Goal: Information Seeking & Learning: Learn about a topic

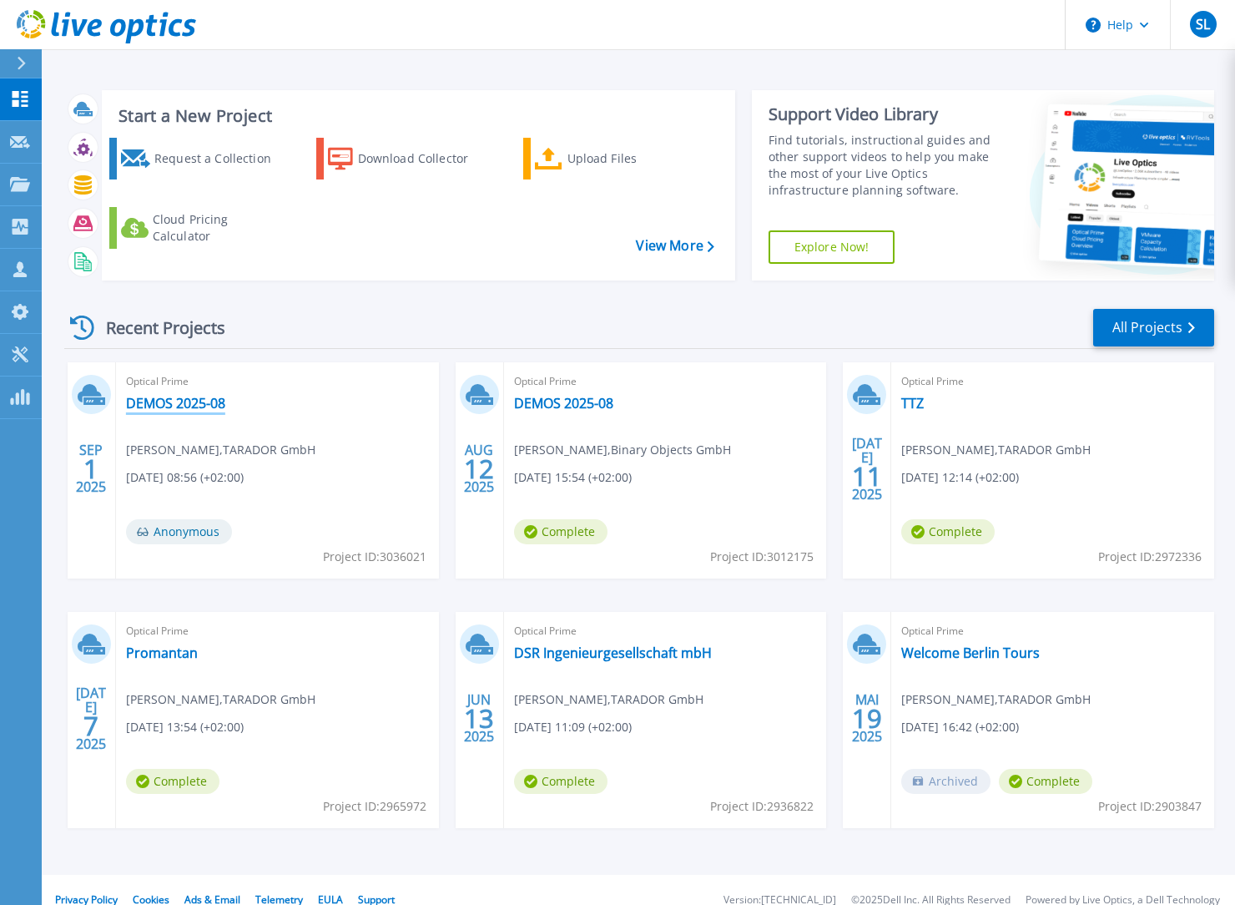
click at [213, 404] on link "DEMOS 2025-08" at bounding box center [175, 403] width 99 height 17
click at [613, 406] on link "DEMOS 2025-08" at bounding box center [563, 403] width 99 height 17
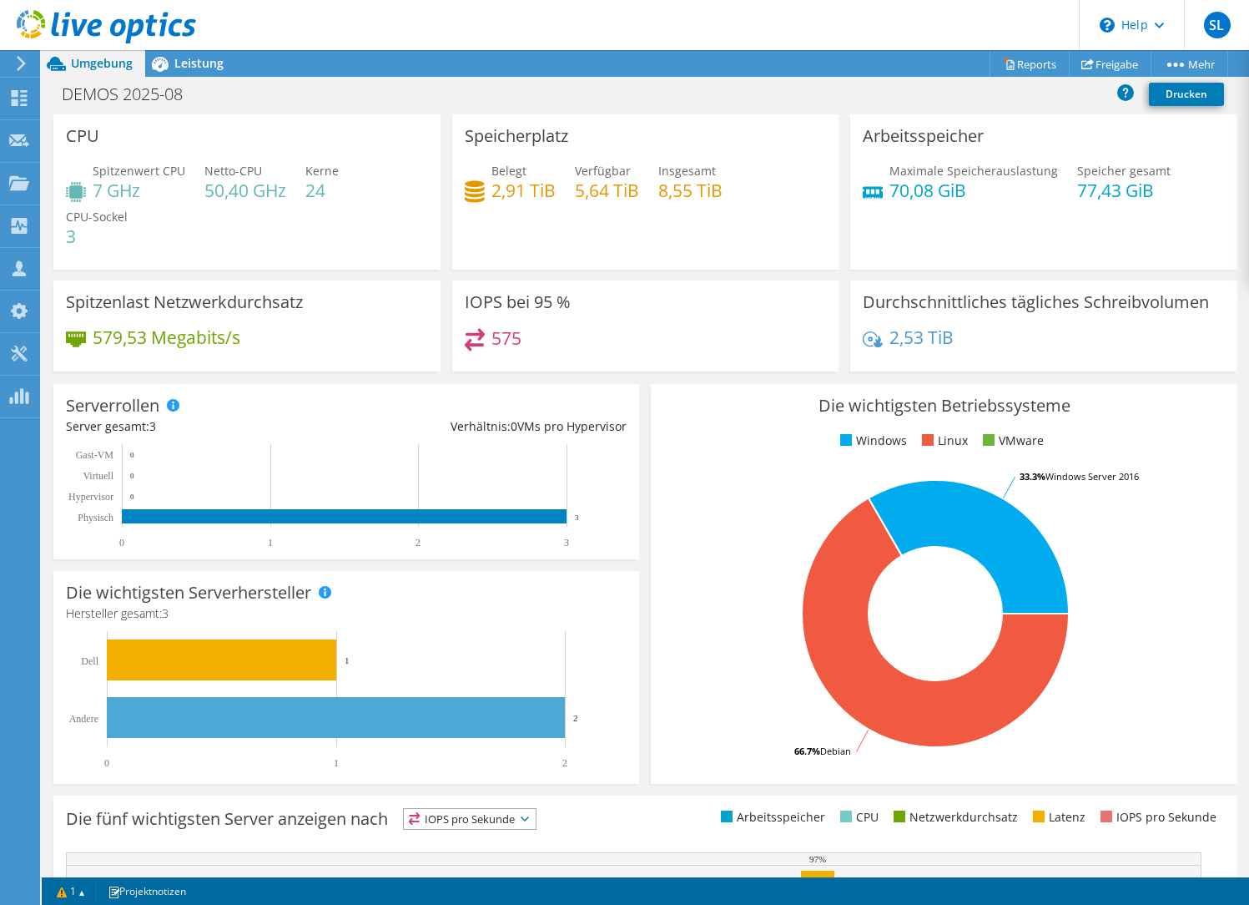
click at [24, 67] on icon at bounding box center [21, 63] width 13 height 15
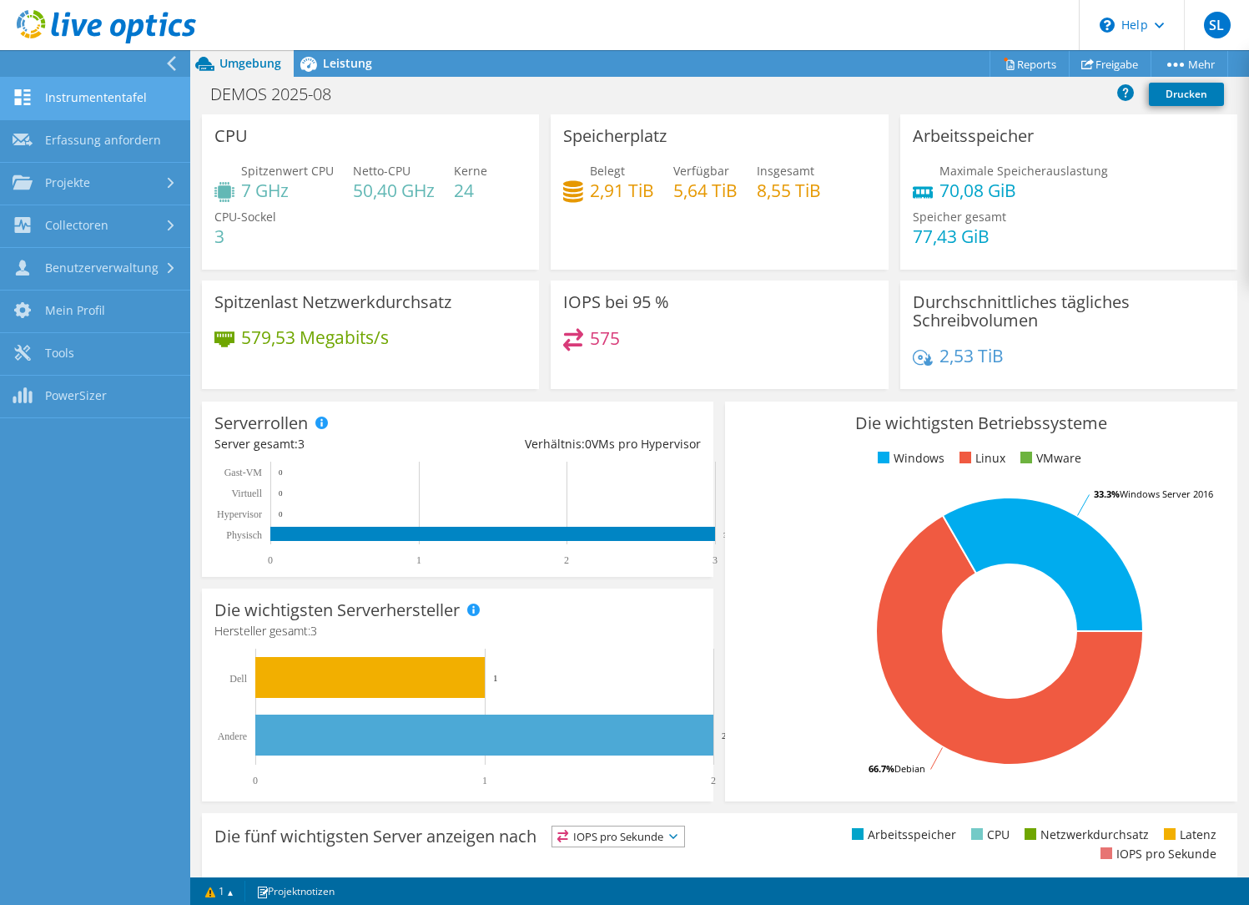
click at [57, 101] on link "Instrumententafel" at bounding box center [95, 99] width 190 height 43
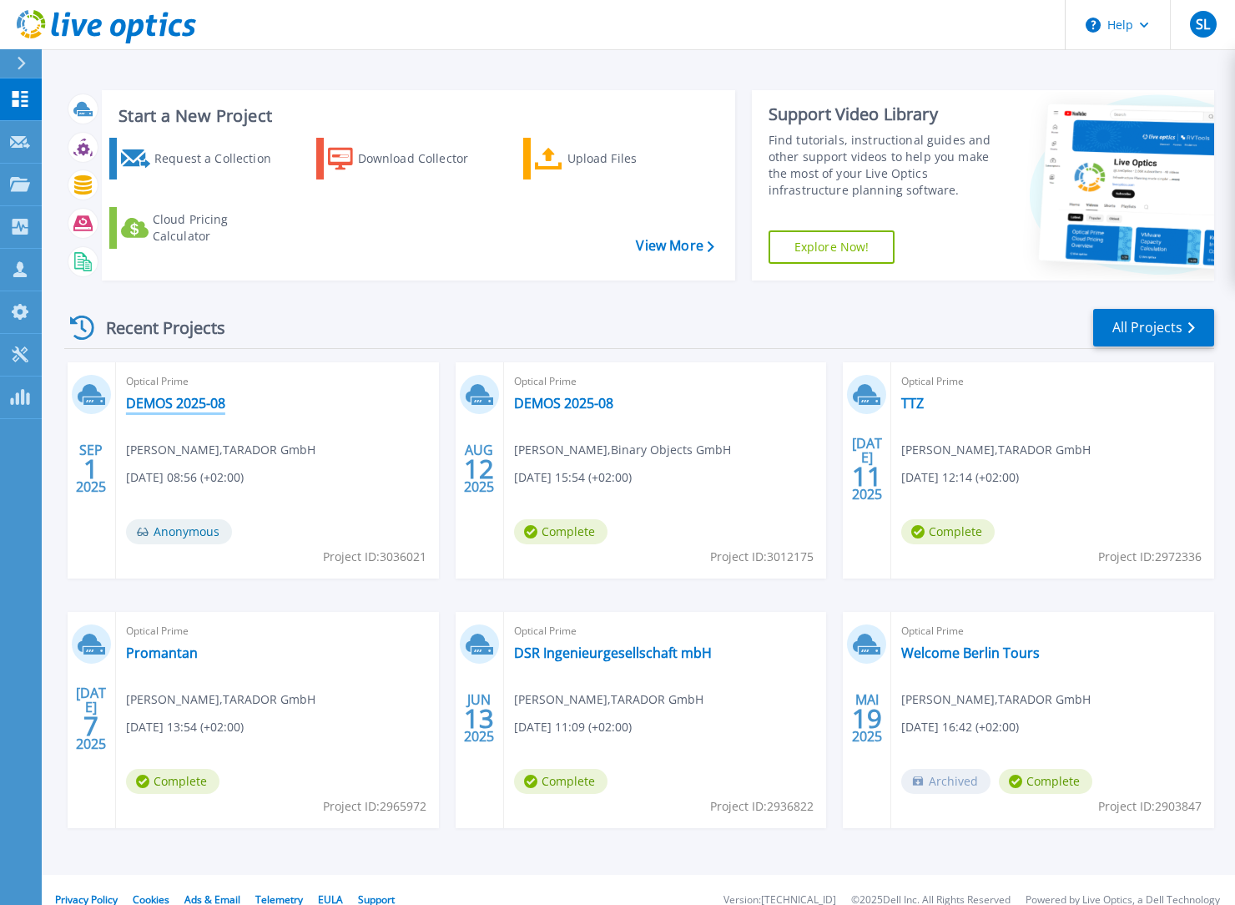
click at [181, 406] on link "DEMOS 2025-08" at bounding box center [175, 403] width 99 height 17
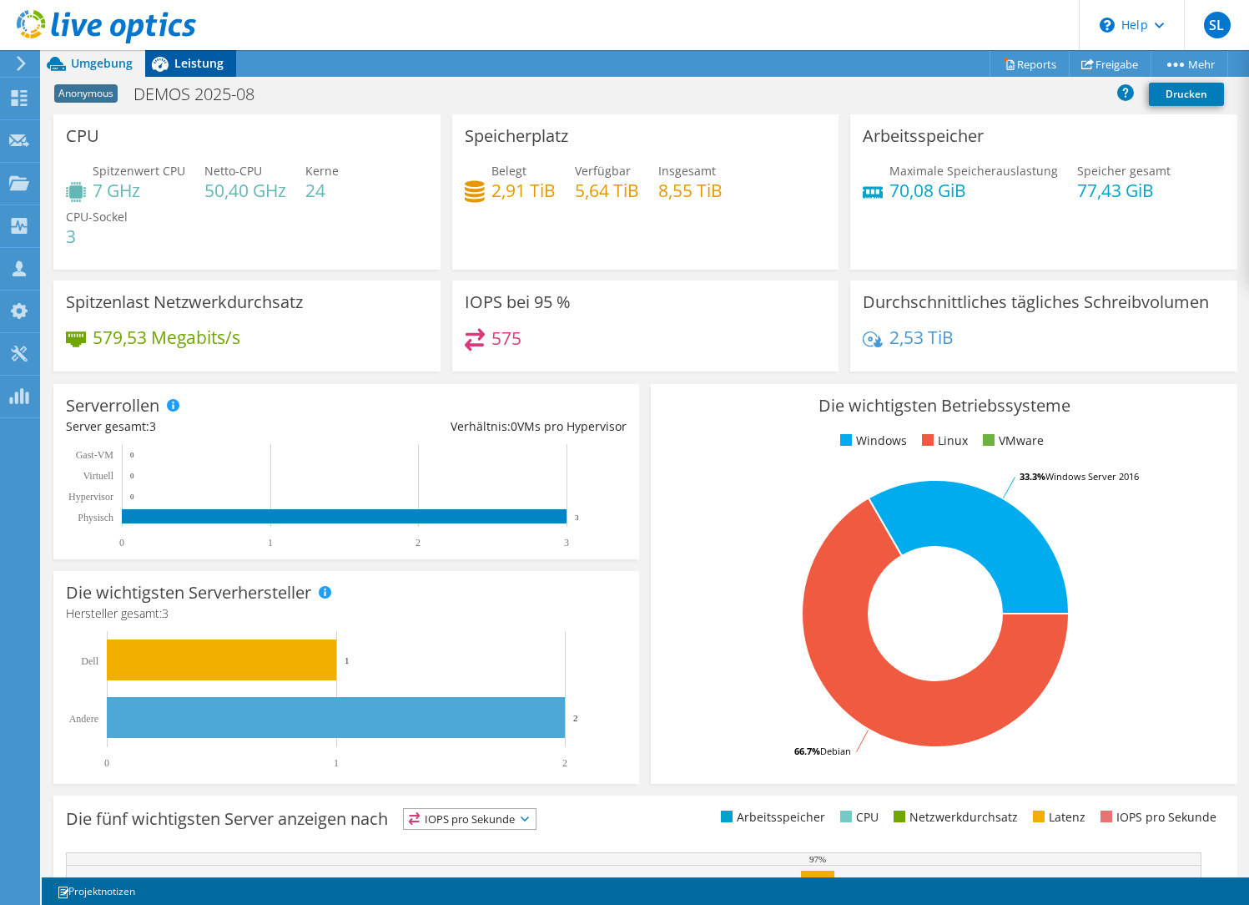
click at [198, 65] on span "Leistung" at bounding box center [198, 63] width 49 height 16
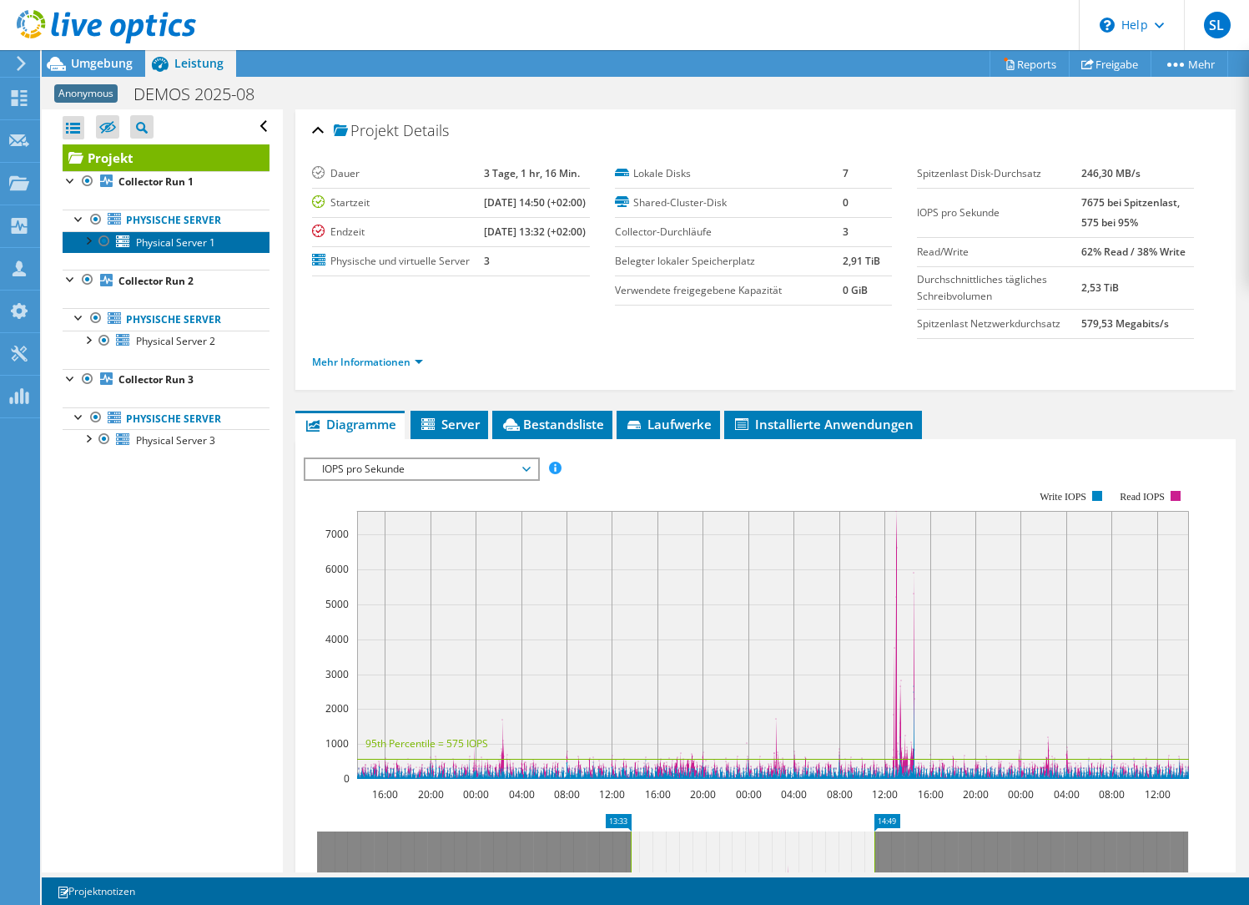
click at [194, 245] on span "Physical Server 1" at bounding box center [175, 242] width 79 height 14
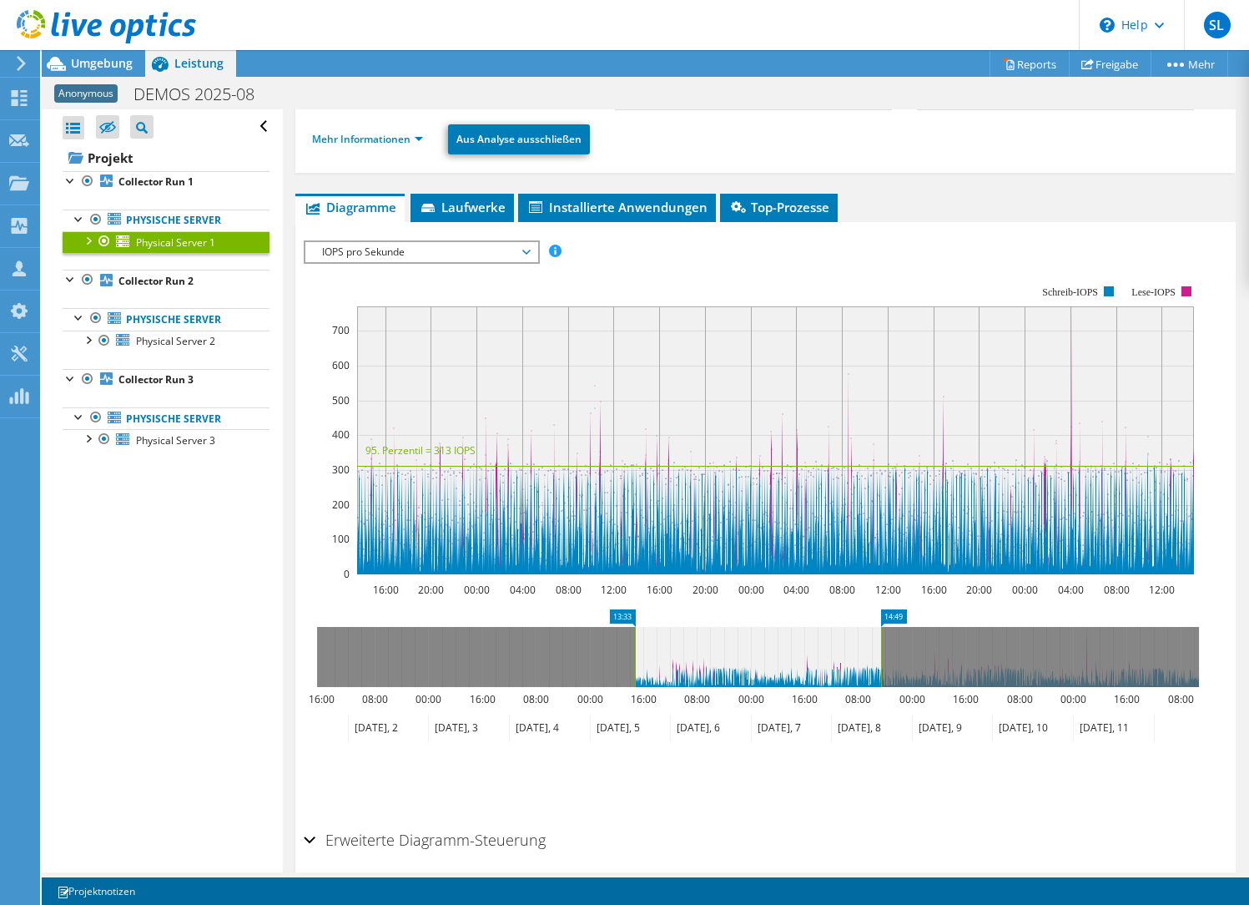
scroll to position [235, 0]
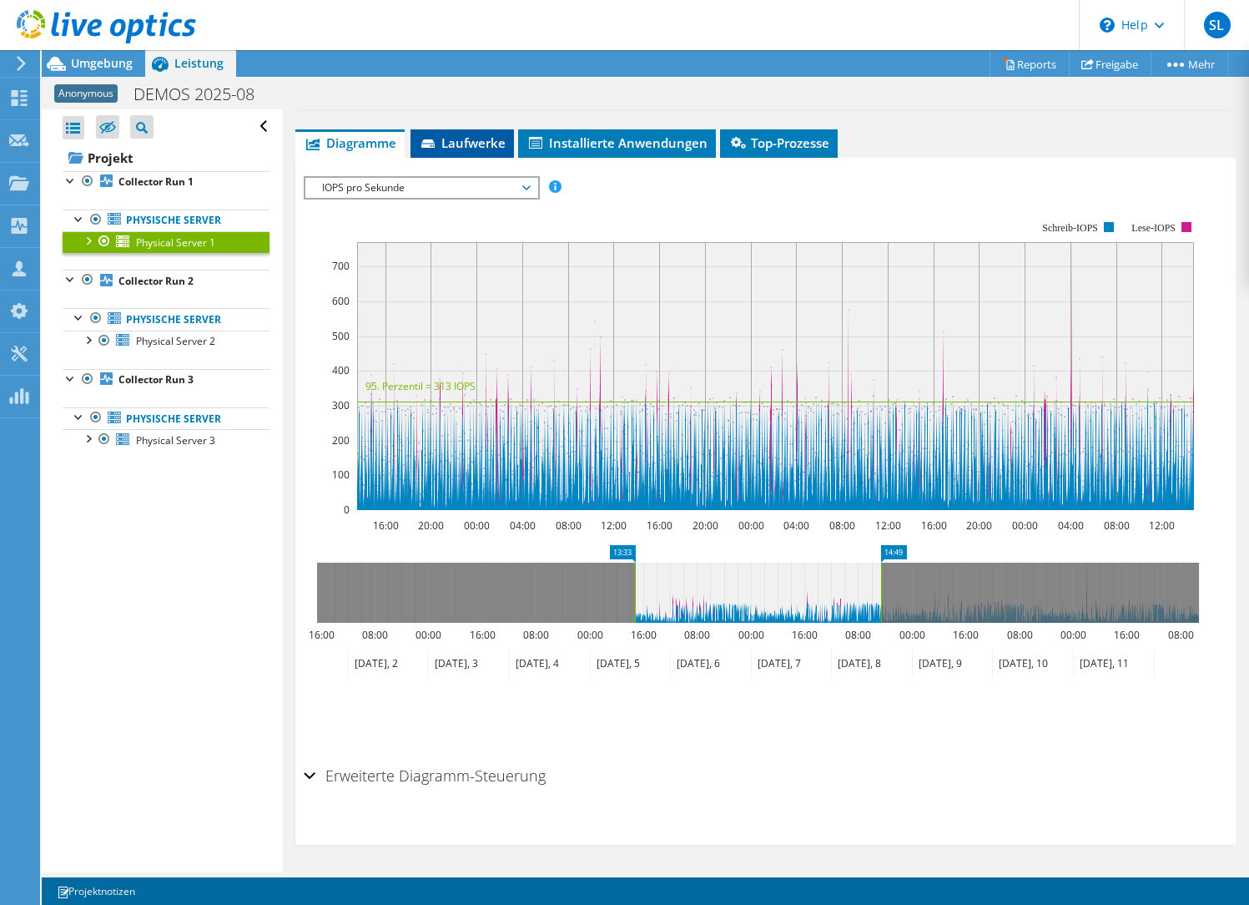
click at [479, 139] on span "Laufwerke" at bounding box center [462, 142] width 87 height 17
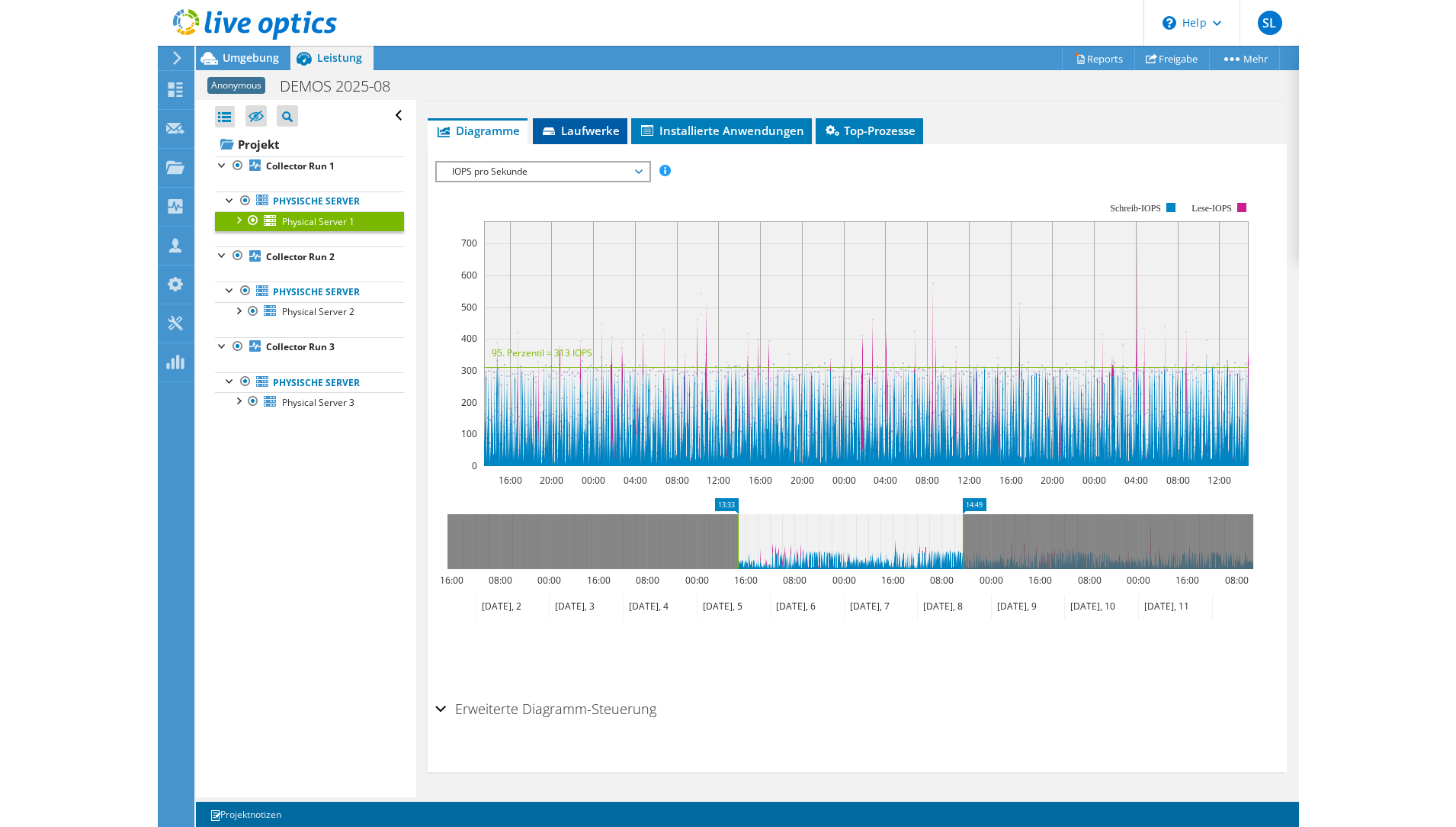
scroll to position [0, 0]
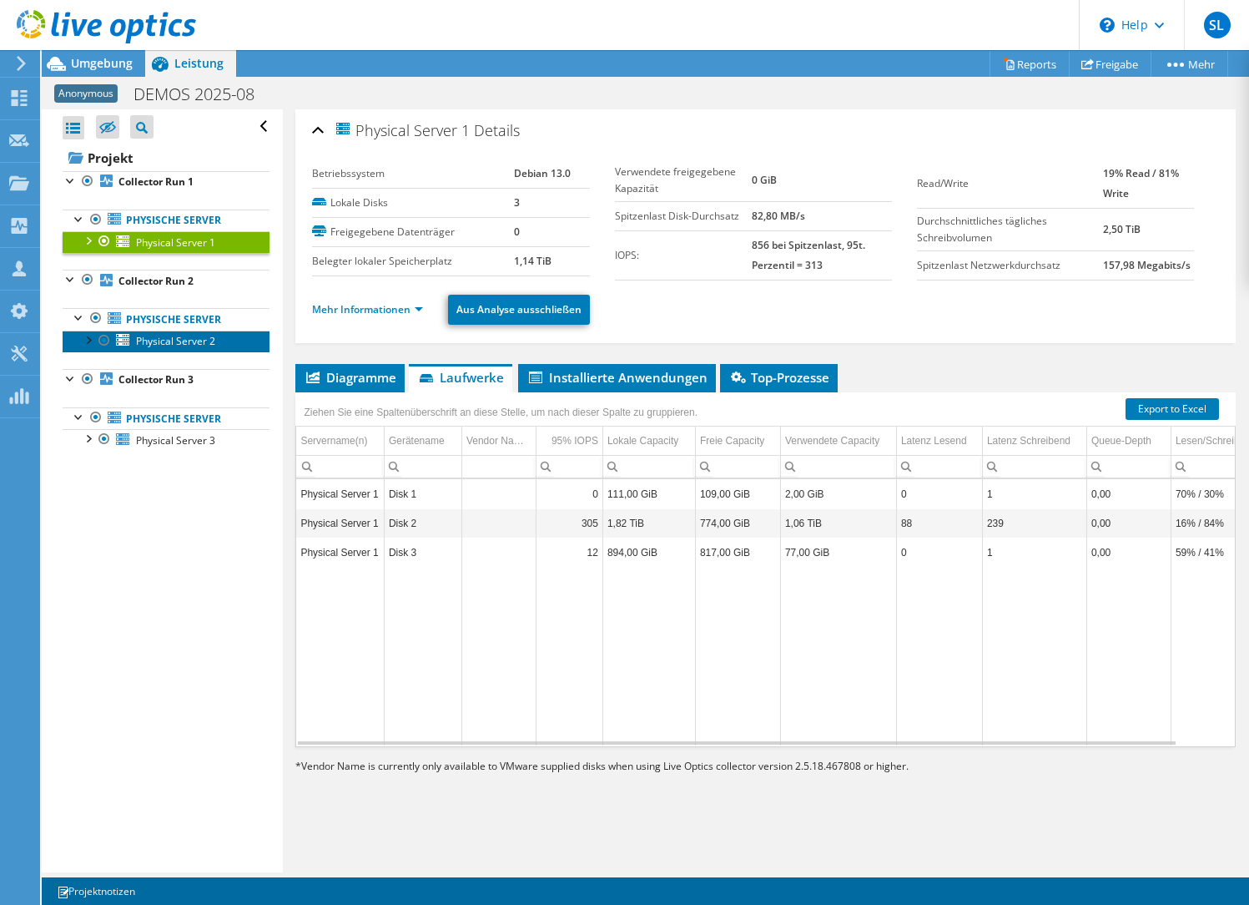
click at [173, 345] on span "Physical Server 2" at bounding box center [175, 341] width 79 height 14
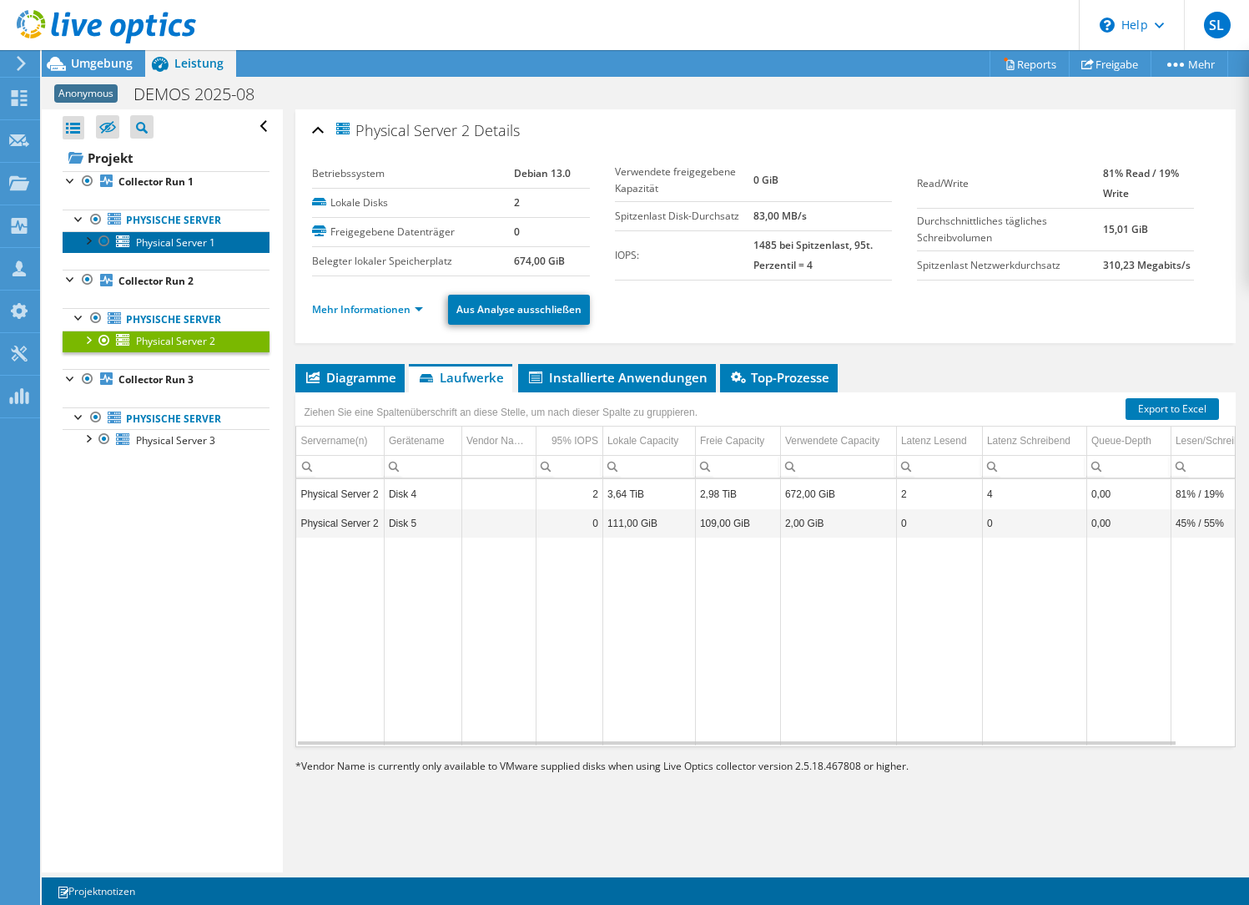
click at [153, 239] on span "Physical Server 1" at bounding box center [175, 242] width 79 height 14
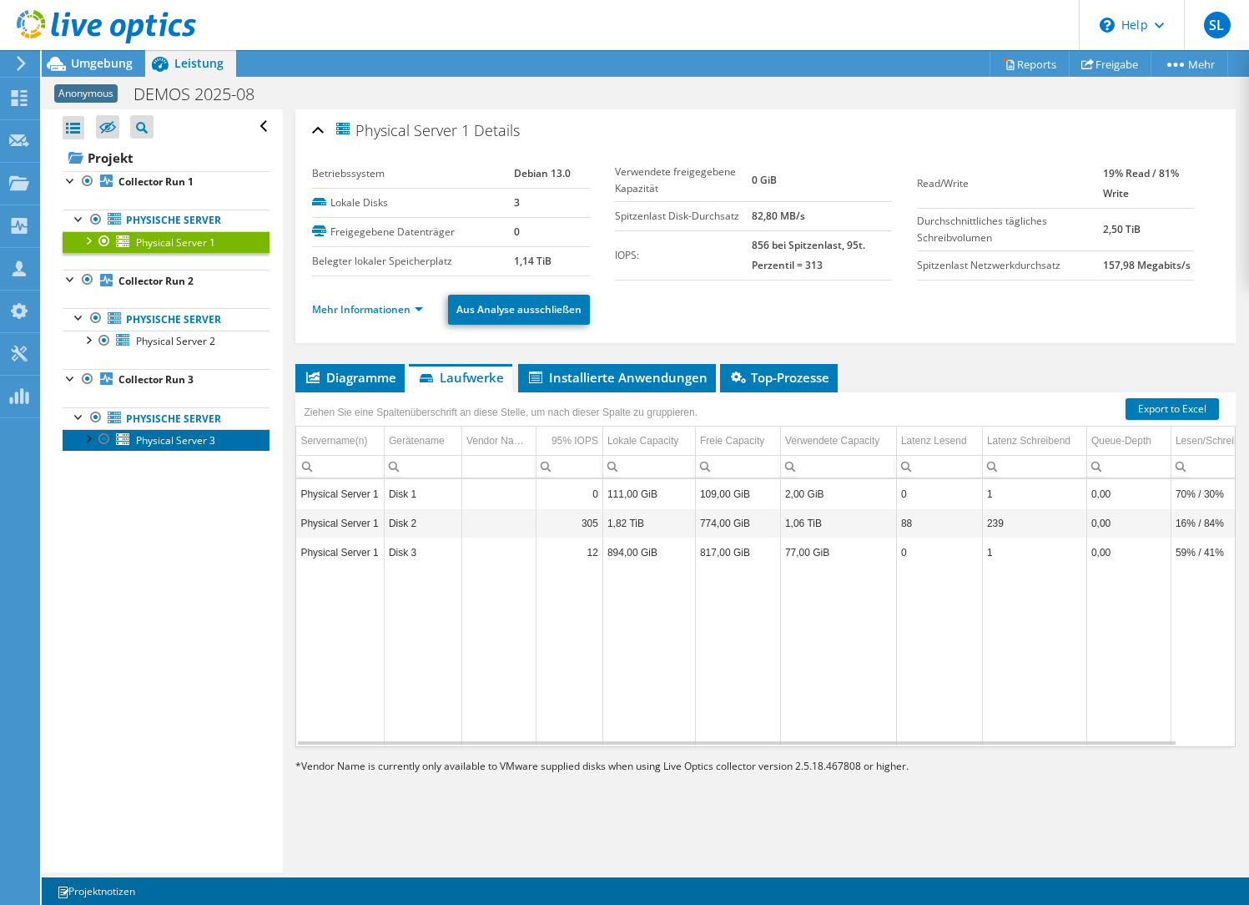
click at [179, 438] on span "Physical Server 3" at bounding box center [175, 440] width 79 height 14
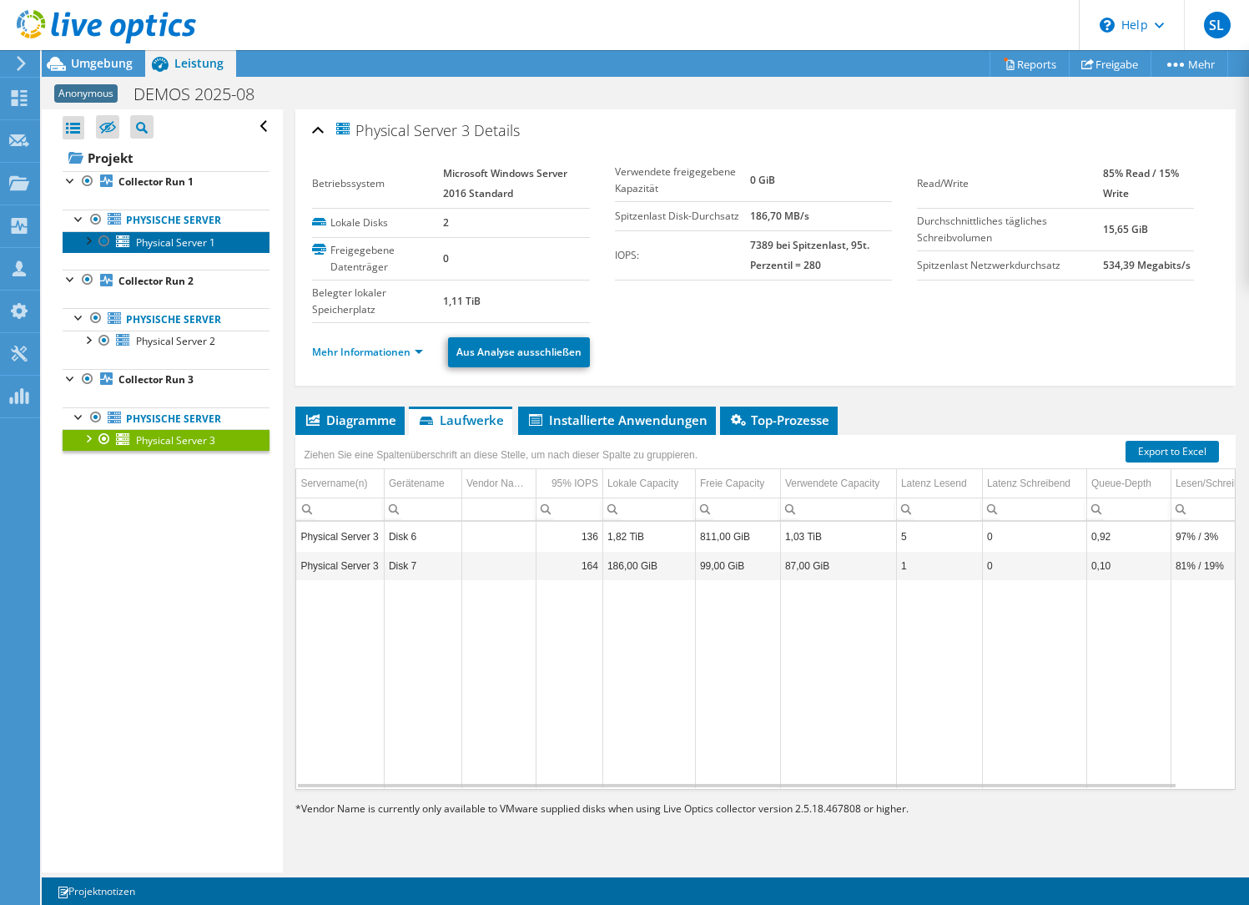
click at [181, 240] on span "Physical Server 1" at bounding box center [175, 242] width 79 height 14
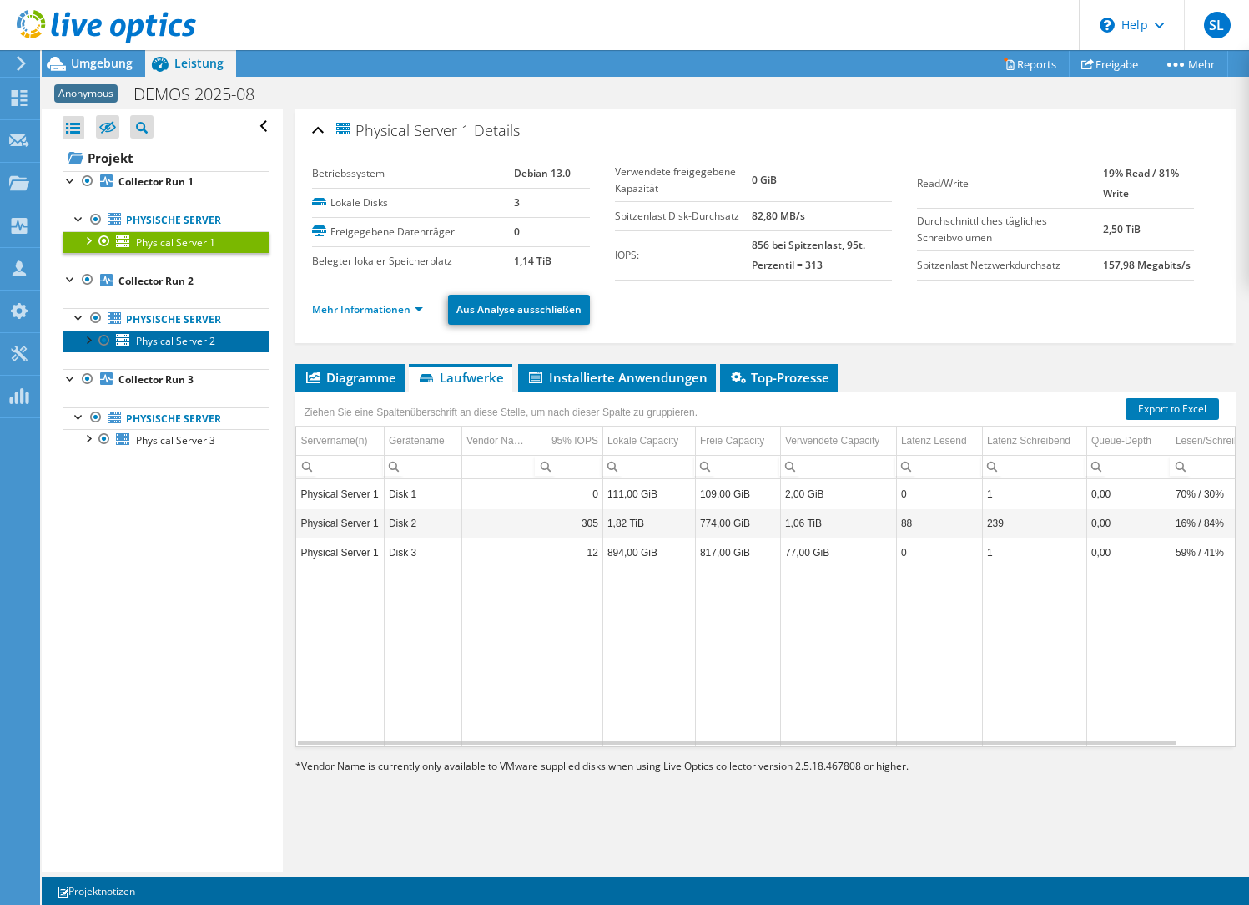
click at [184, 335] on span "Physical Server 2" at bounding box center [175, 341] width 79 height 14
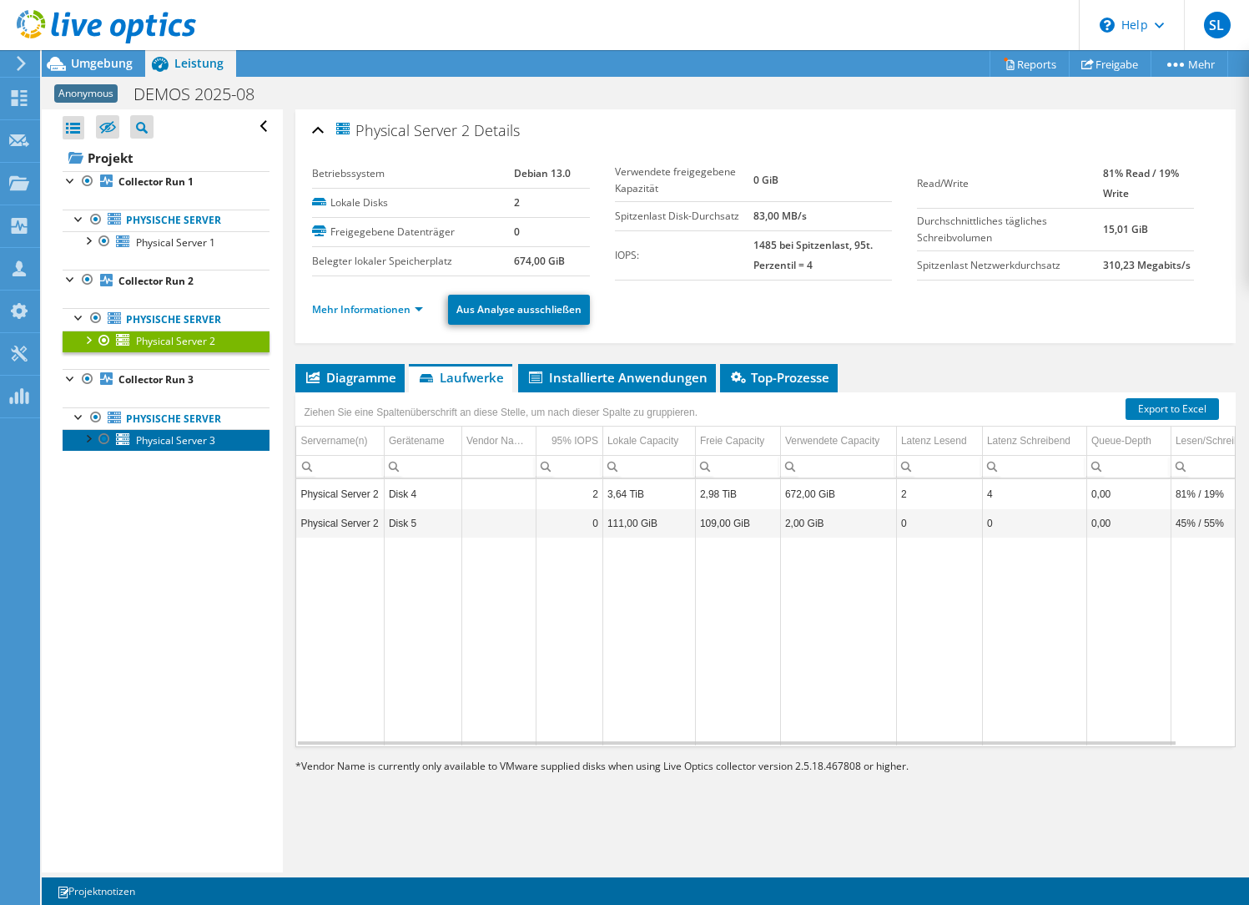
click at [175, 442] on span "Physical Server 3" at bounding box center [175, 440] width 79 height 14
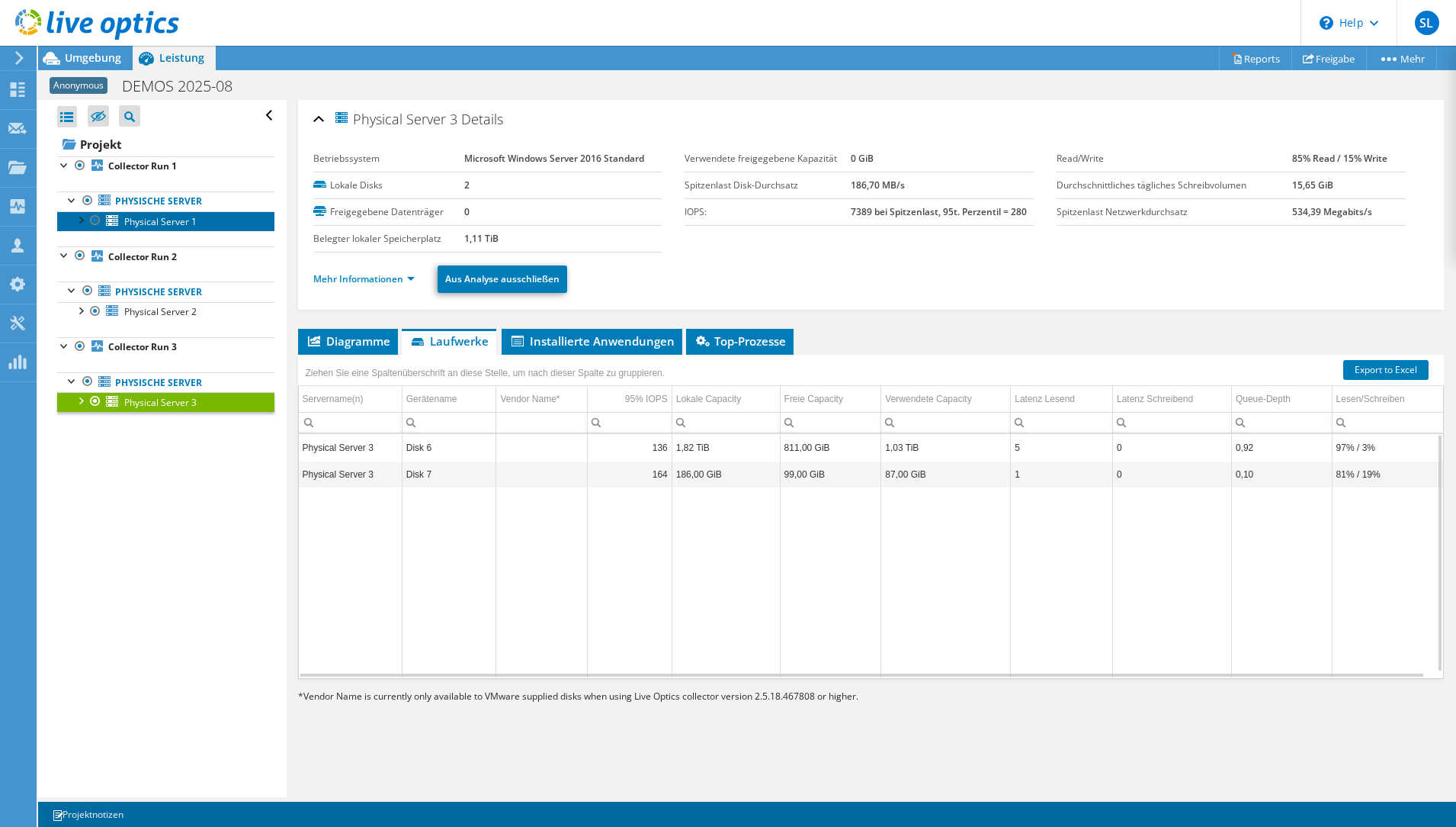
click at [164, 228] on span "Physical Server 1" at bounding box center [160, 221] width 72 height 13
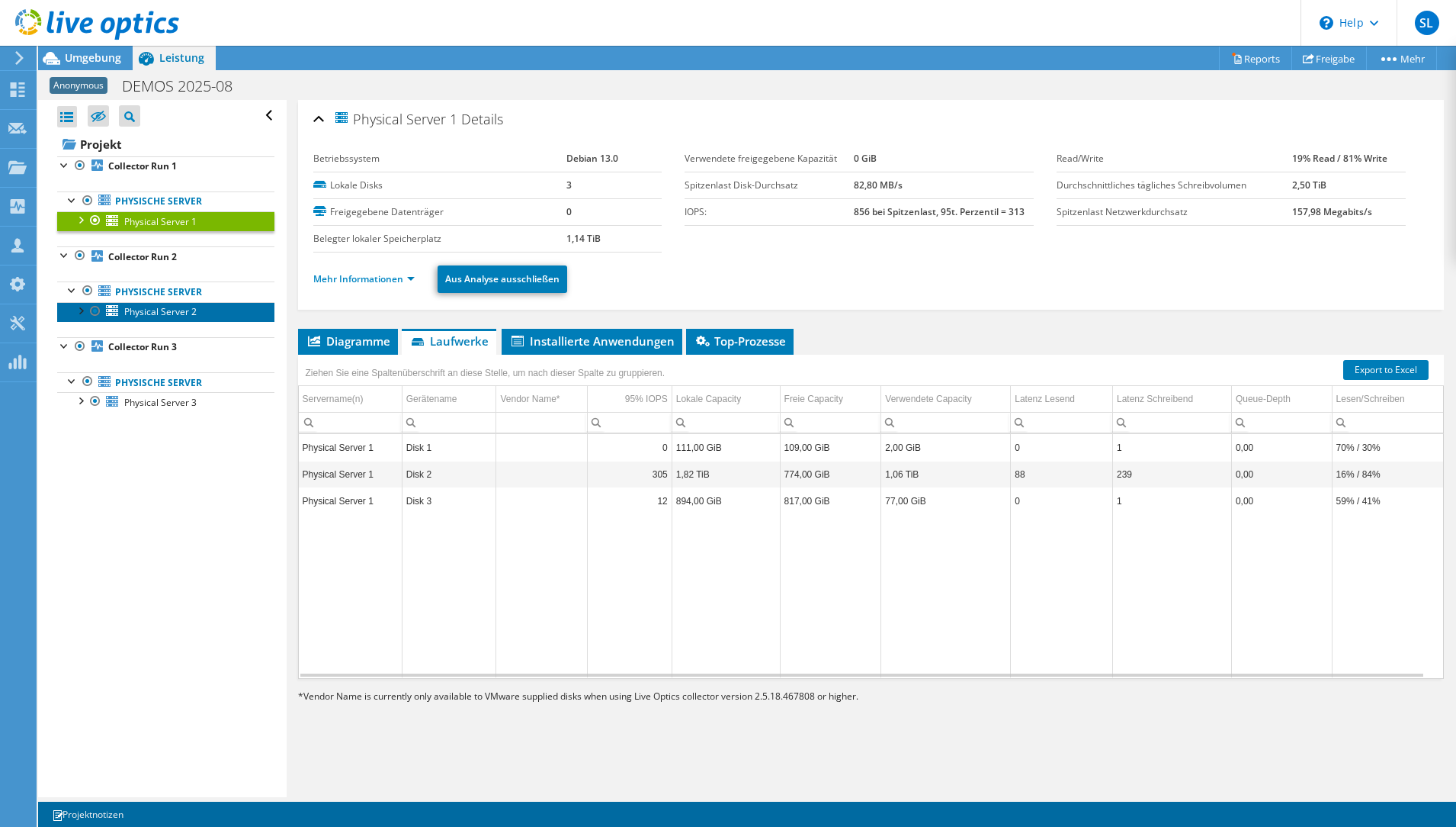
click at [154, 315] on span "Physical Server 2" at bounding box center [160, 312] width 72 height 13
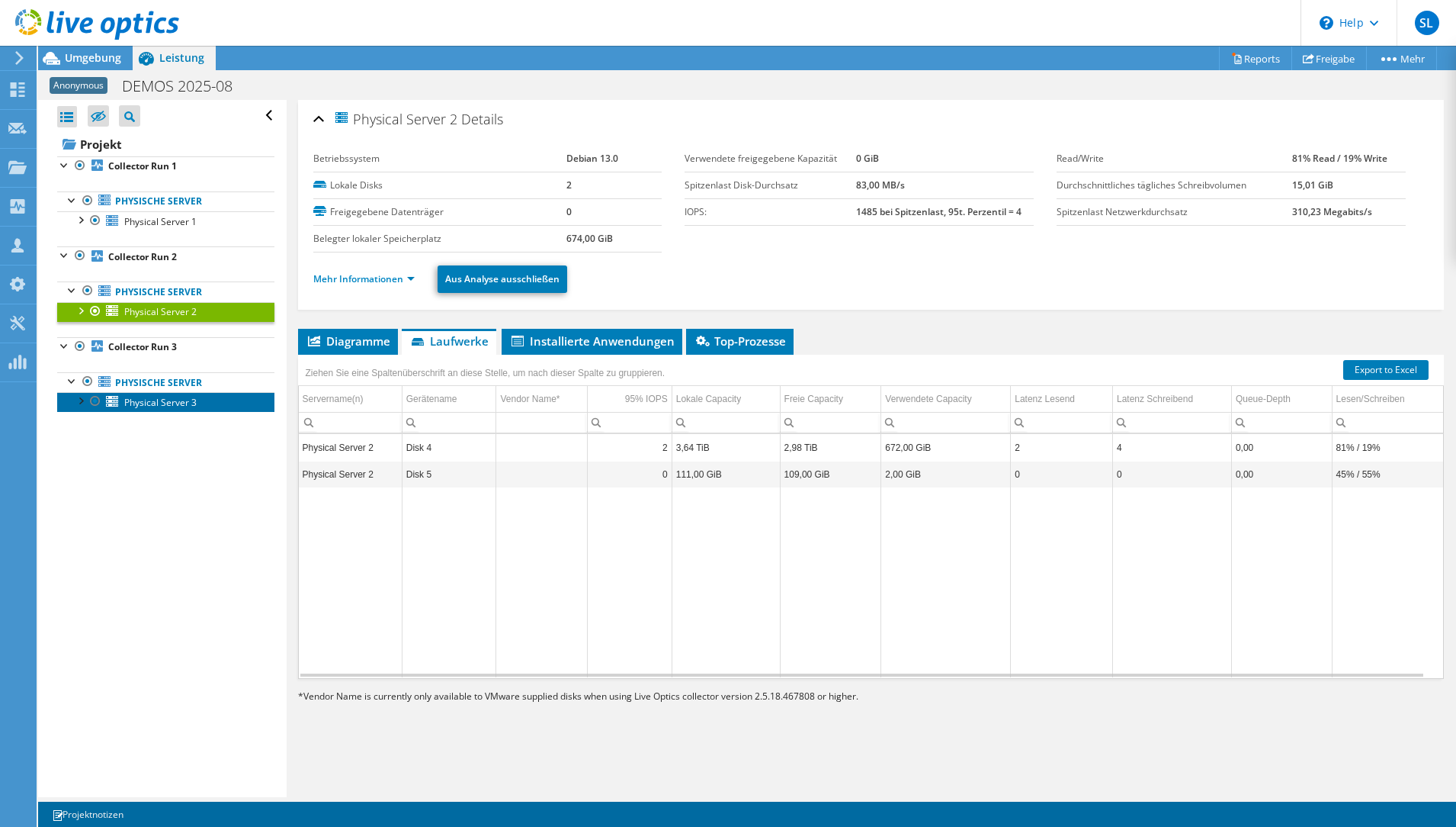
click at [156, 400] on span "Physical Server 3" at bounding box center [160, 402] width 72 height 13
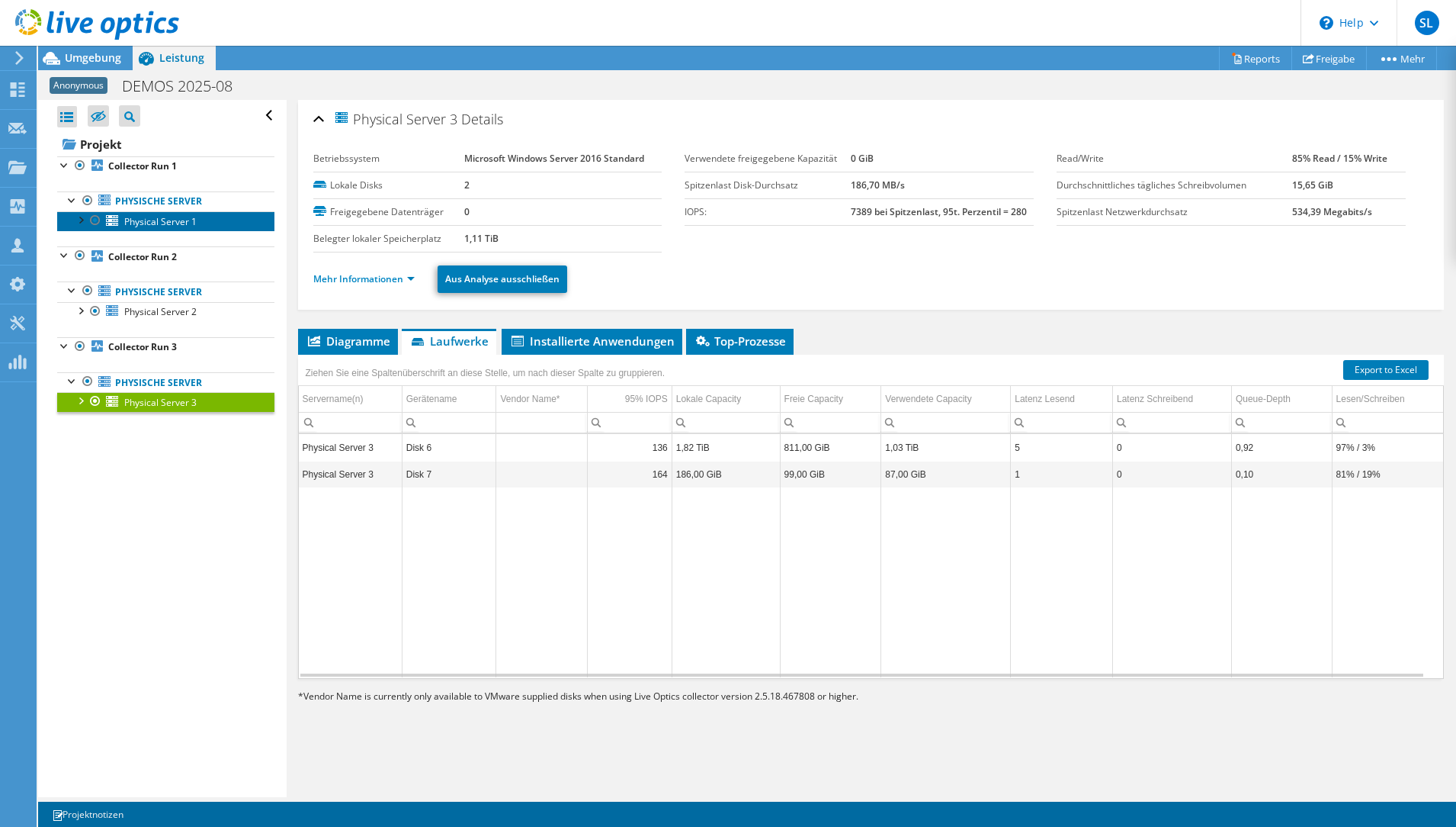
click at [169, 225] on span "Physical Server 1" at bounding box center [160, 221] width 72 height 13
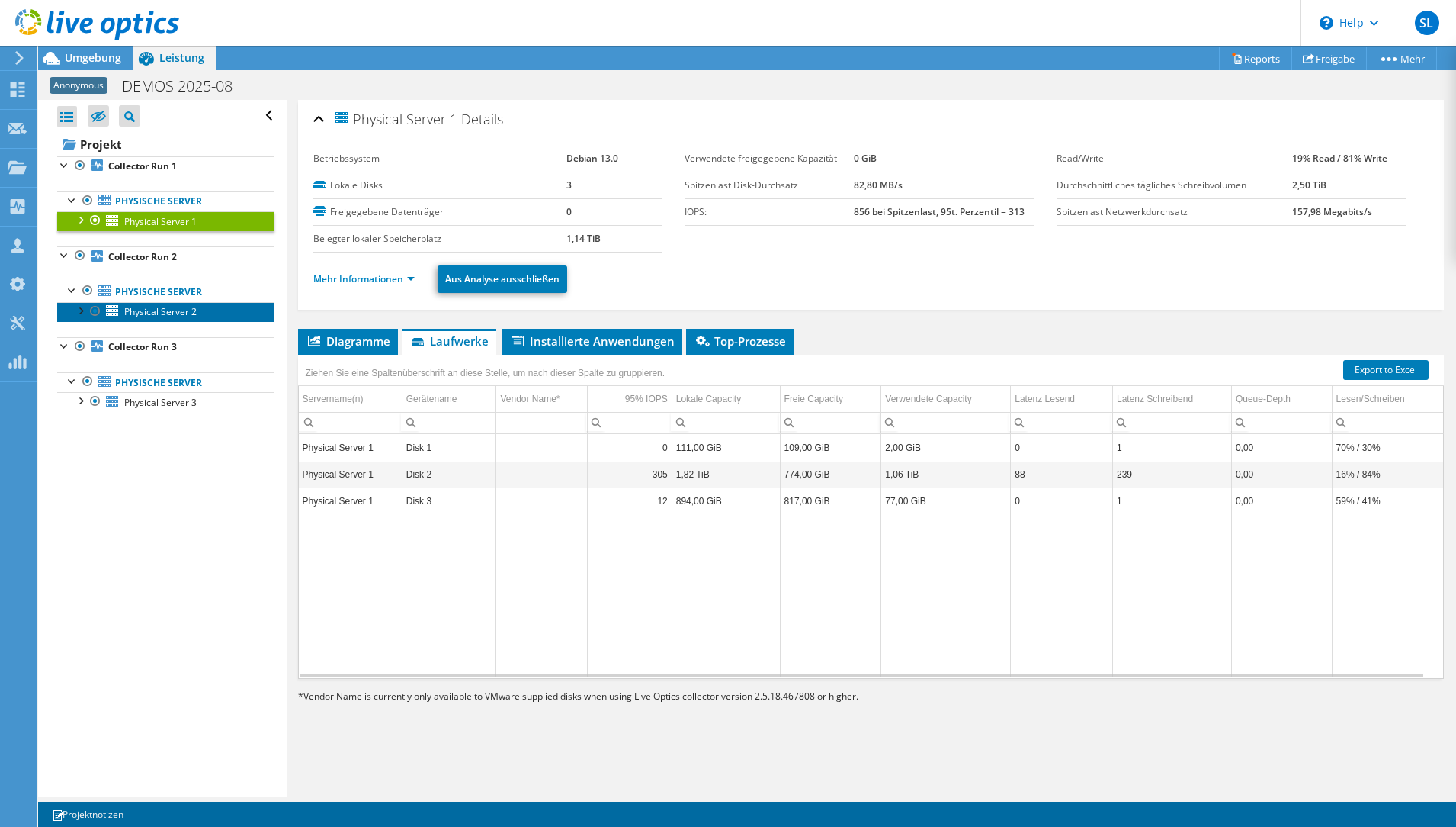
click at [171, 309] on span "Physical Server 2" at bounding box center [160, 312] width 72 height 13
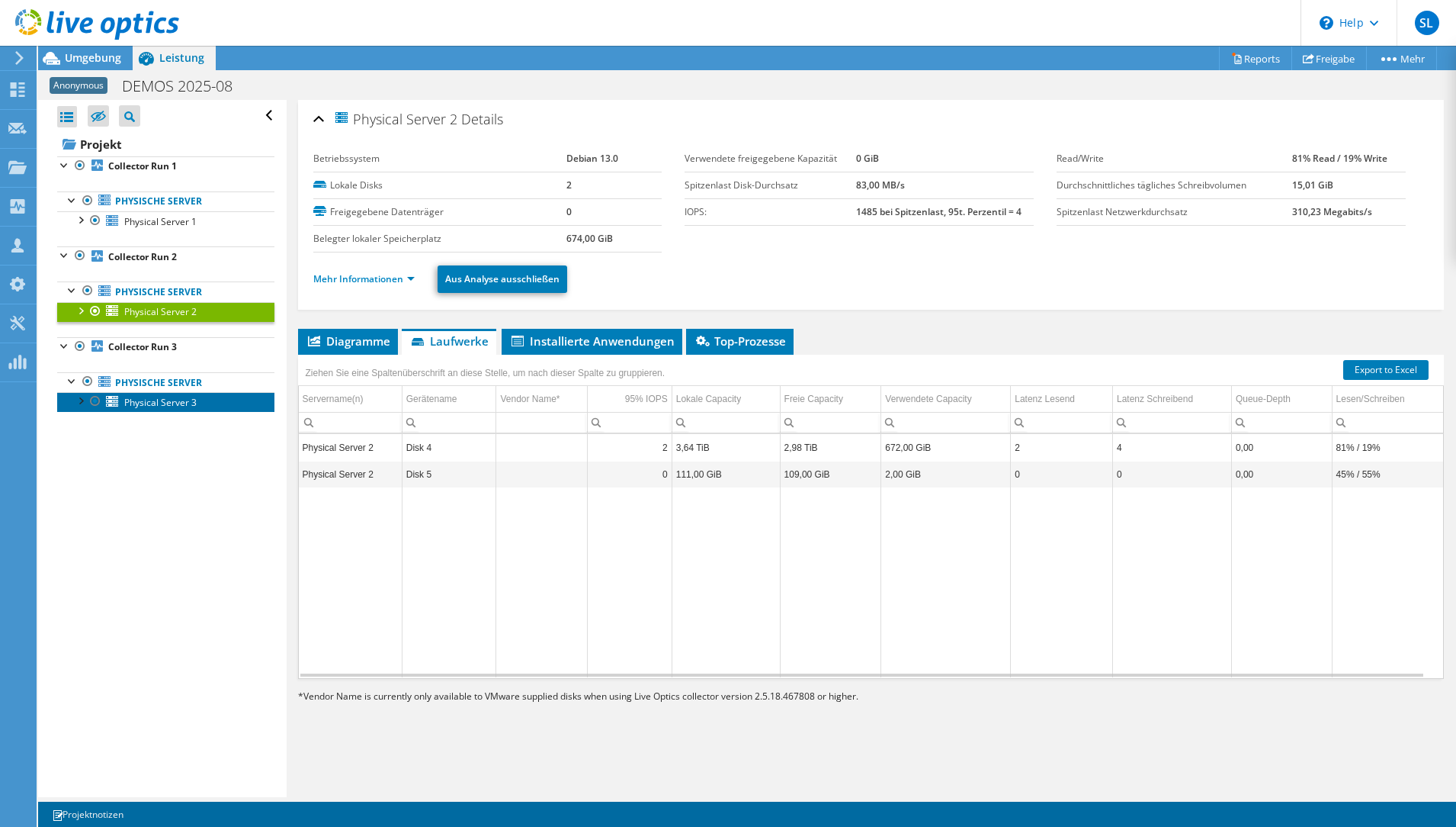
click at [174, 398] on span "Physical Server 3" at bounding box center [160, 402] width 72 height 13
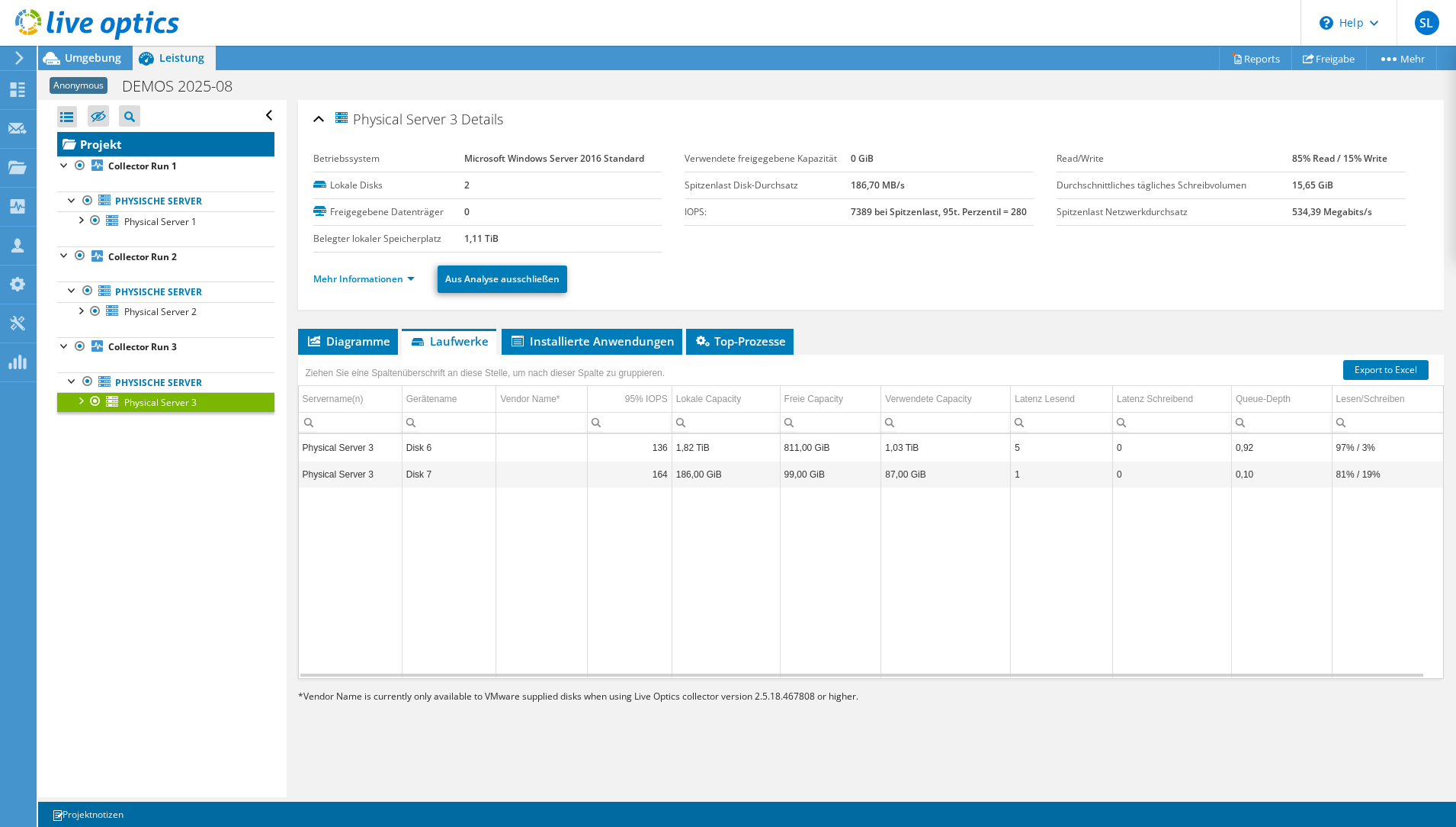
click at [101, 144] on link "Projekt" at bounding box center [166, 143] width 217 height 25
